Goal: Task Accomplishment & Management: Complete application form

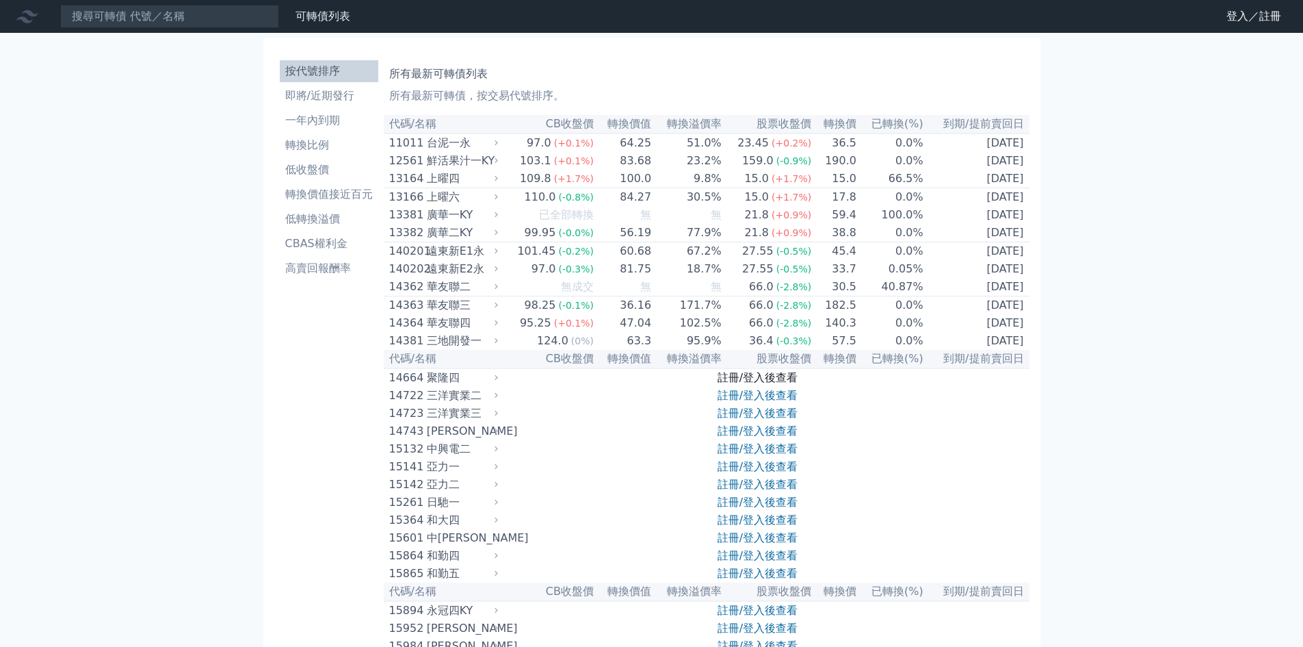
click at [736, 384] on link "註冊/登入後查看" at bounding box center [758, 377] width 80 height 13
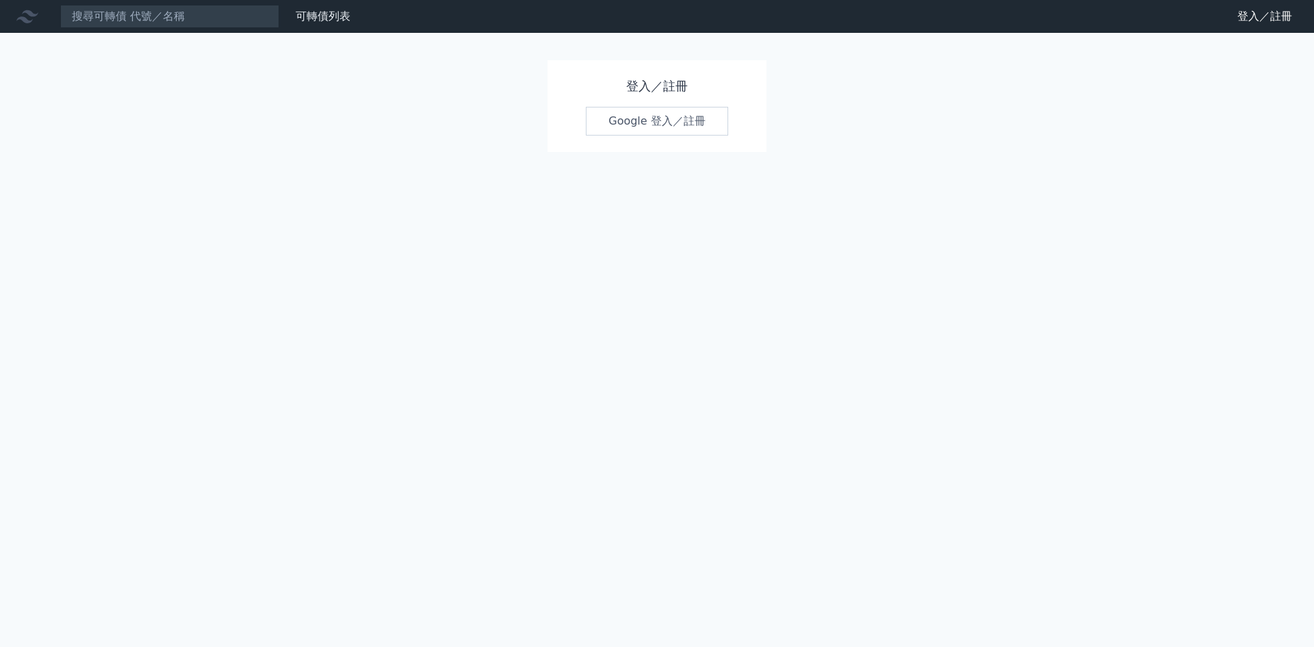
click at [656, 107] on link "Google 登入／註冊" at bounding box center [657, 121] width 142 height 29
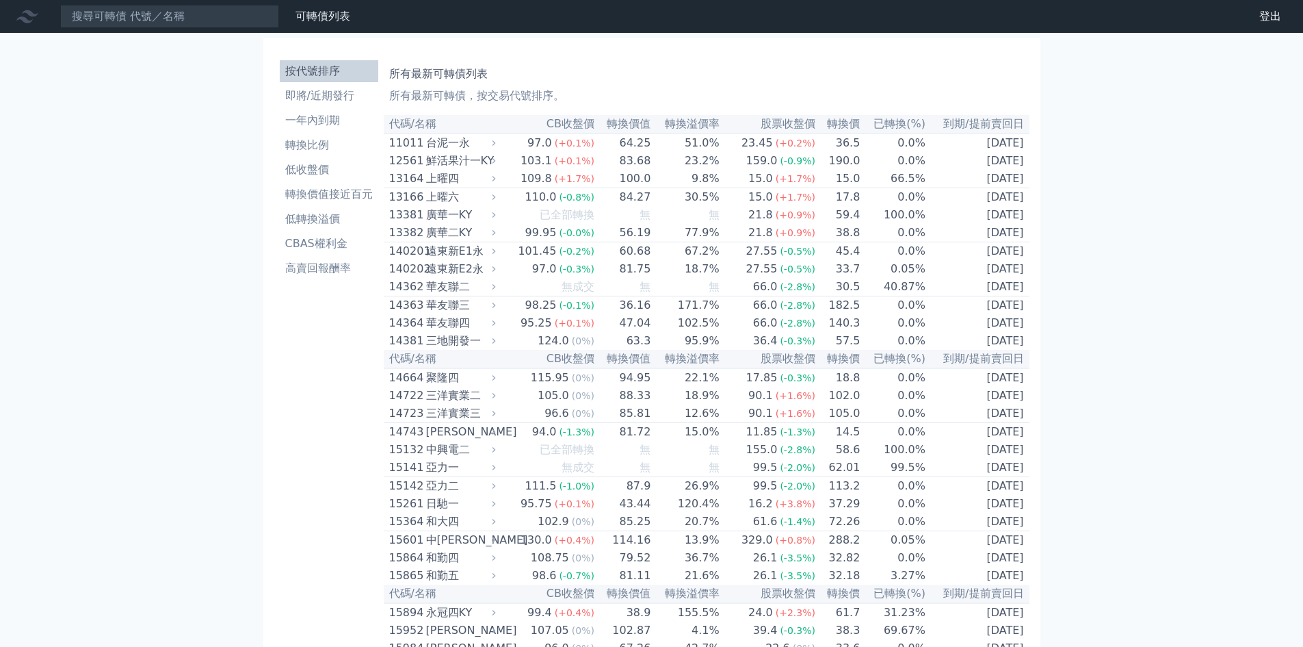
scroll to position [6386, 0]
